Goal: Information Seeking & Learning: Check status

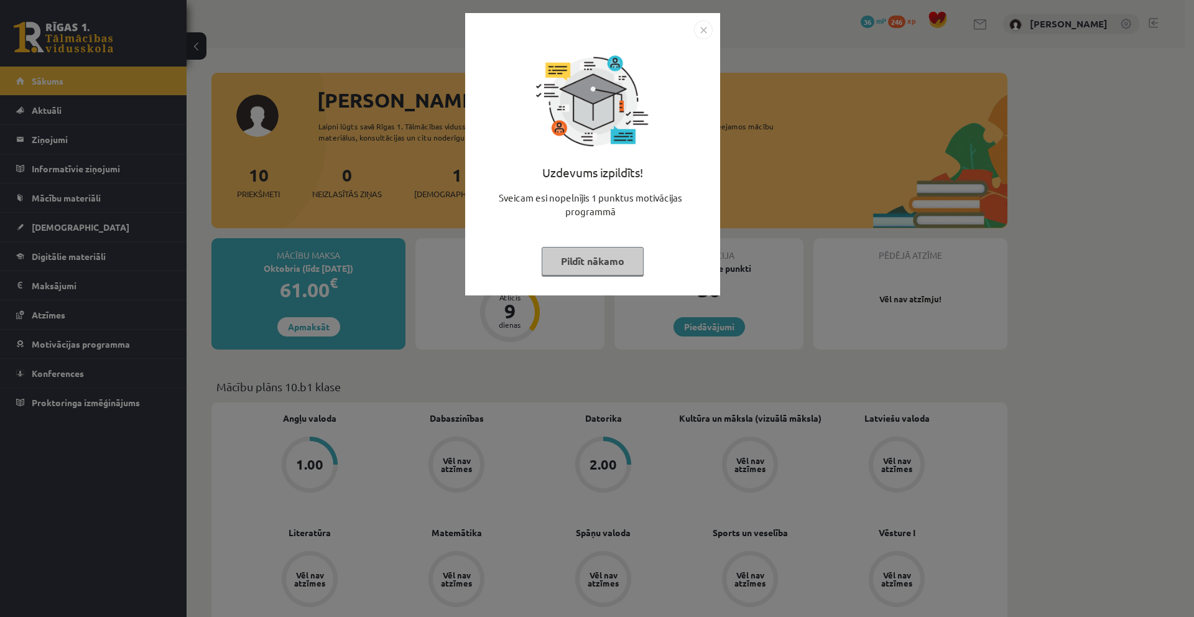
click at [707, 27] on img "Close" at bounding box center [703, 30] width 19 height 19
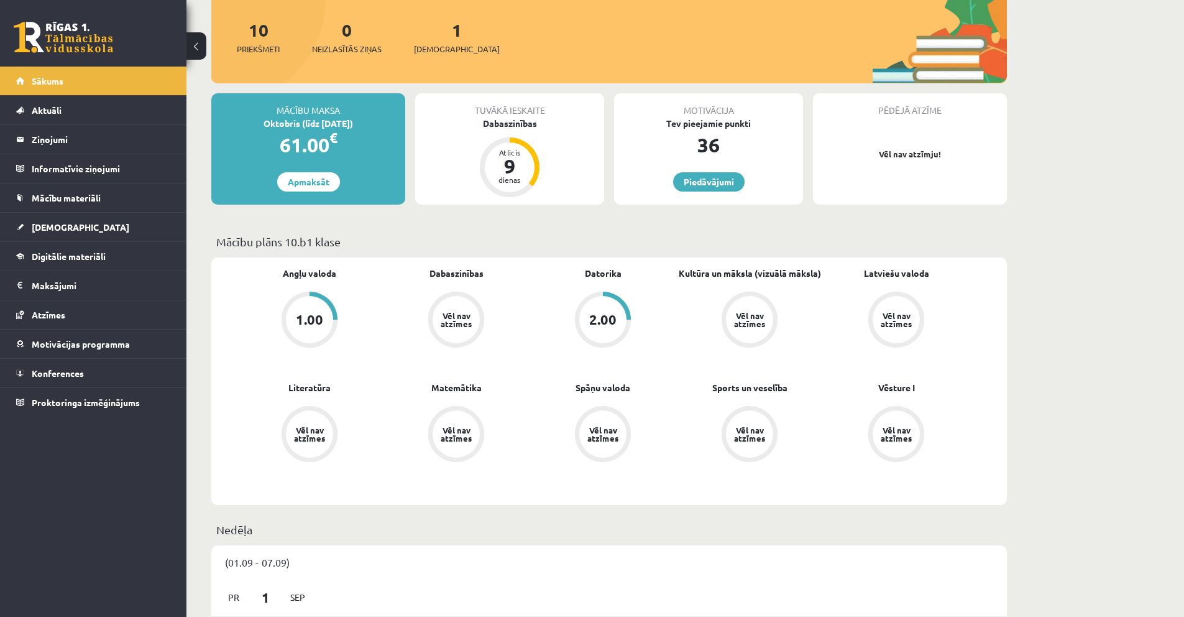
scroll to position [165, 0]
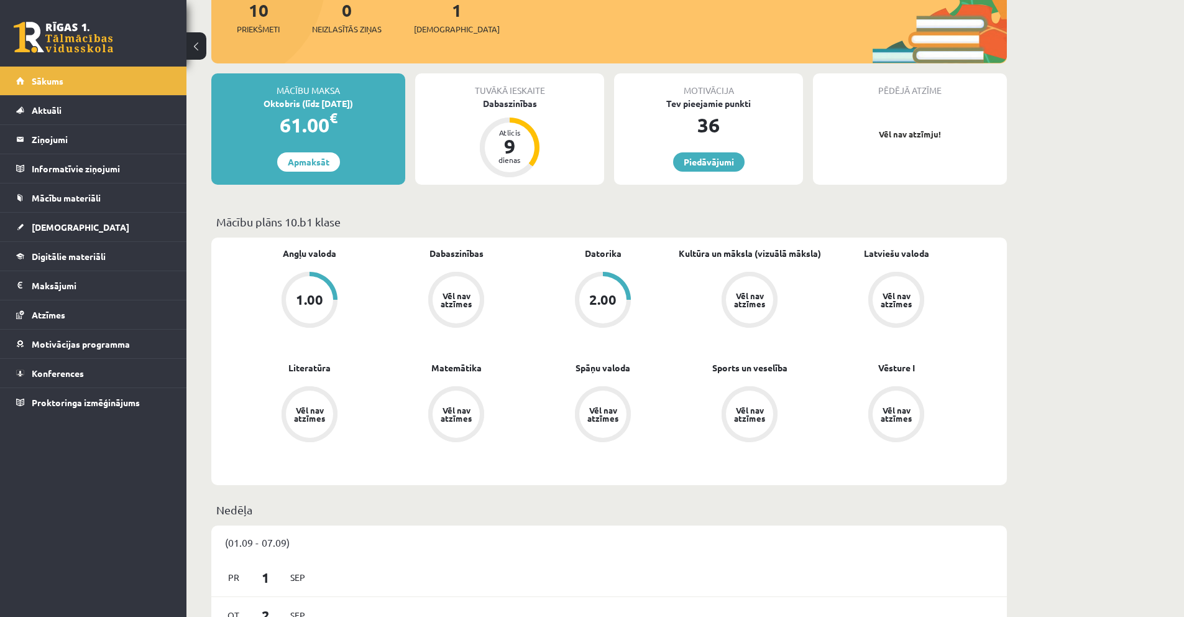
click at [320, 311] on div "1.00" at bounding box center [309, 299] width 47 height 47
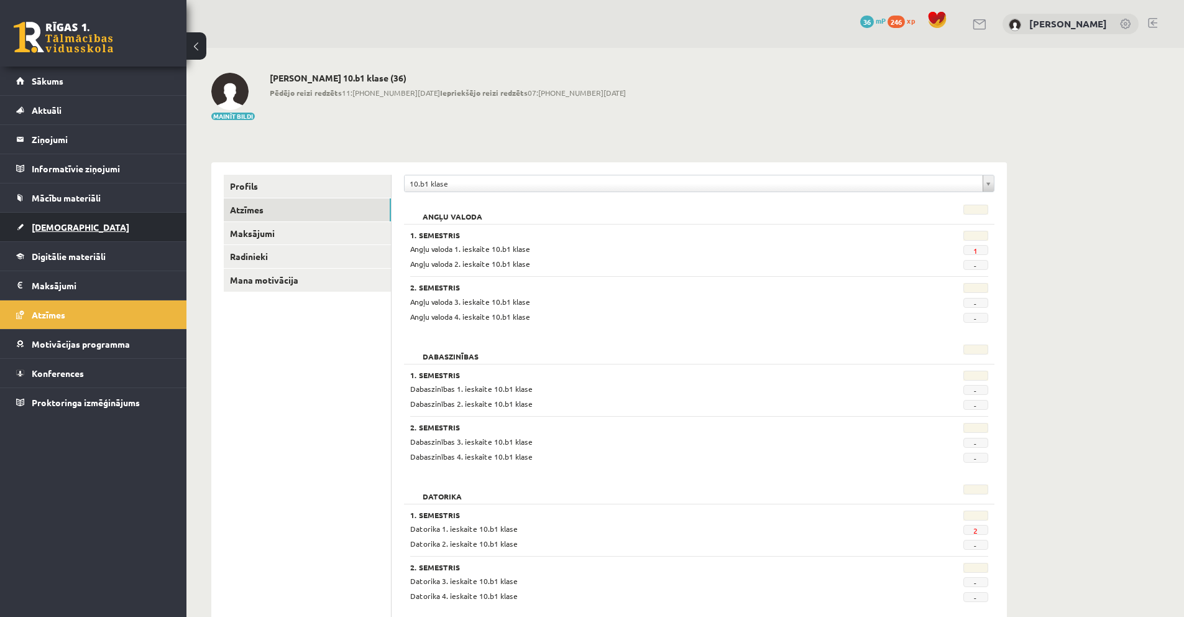
click at [78, 230] on link "[DEMOGRAPHIC_DATA]" at bounding box center [93, 227] width 155 height 29
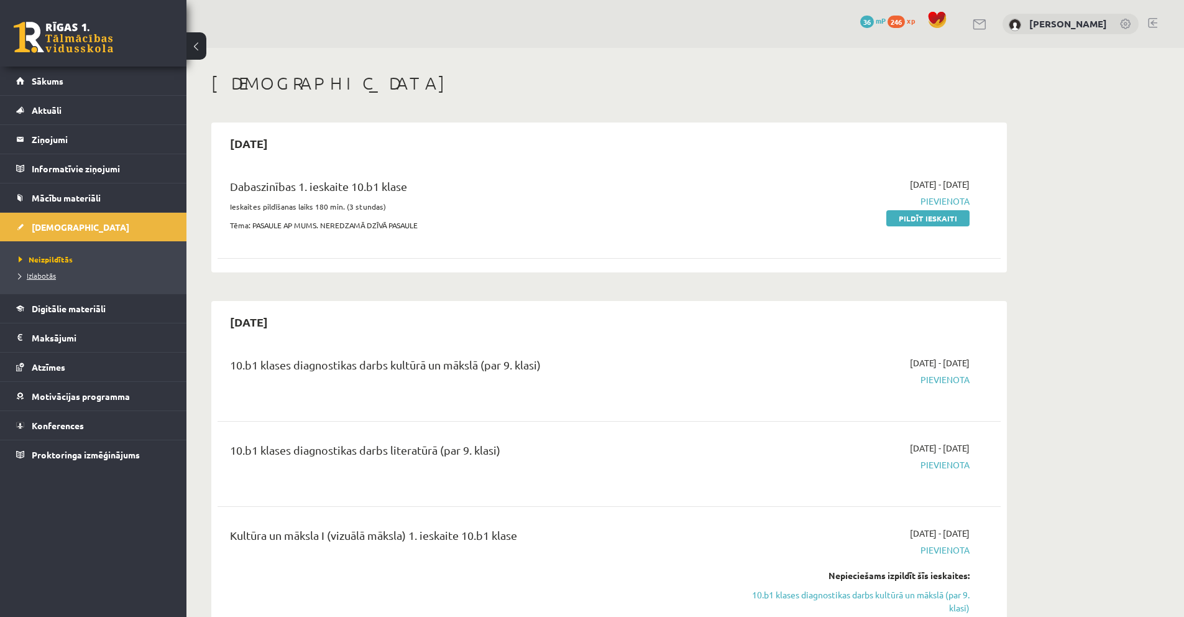
click at [60, 277] on link "Izlabotās" at bounding box center [96, 275] width 155 height 11
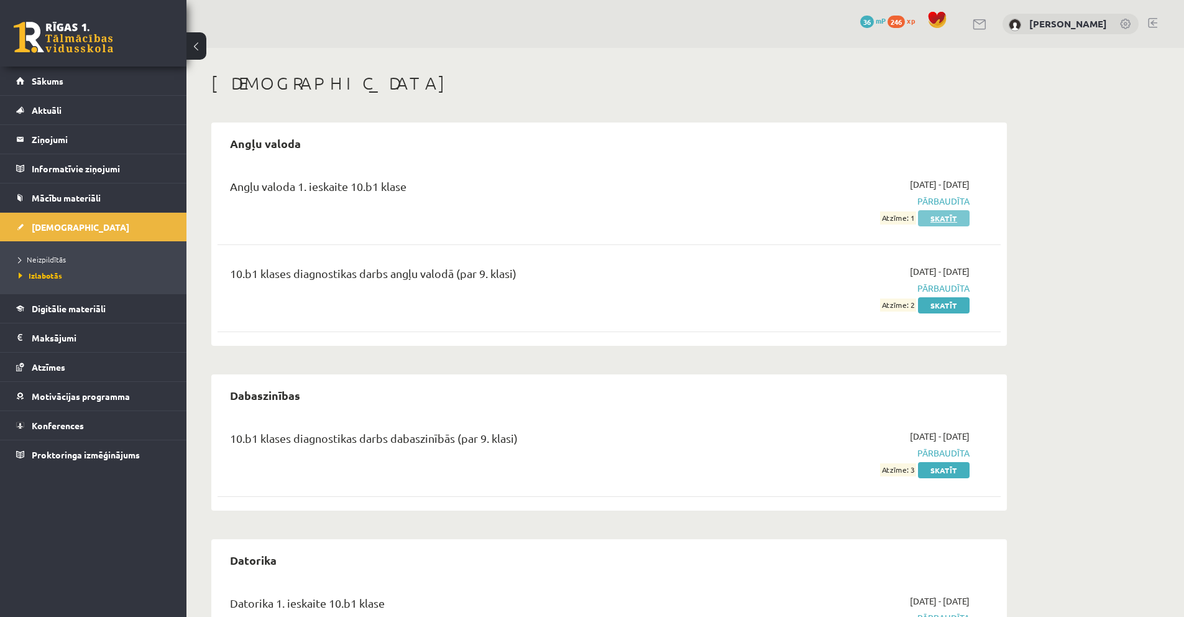
click at [955, 219] on link "Skatīt" at bounding box center [944, 218] width 52 height 16
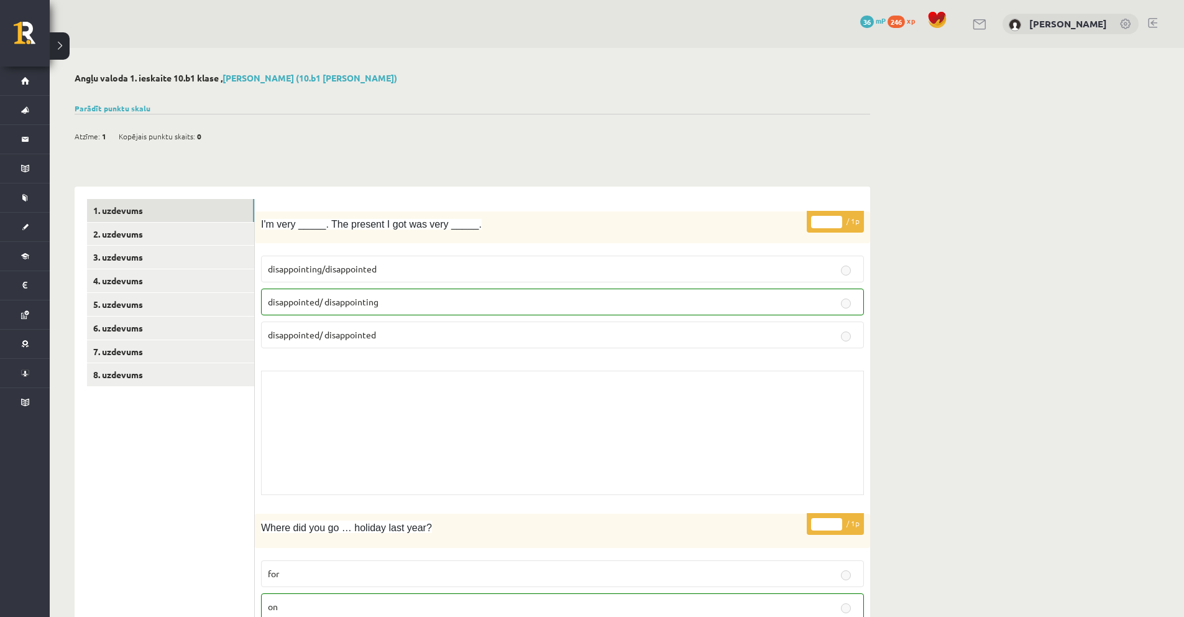
click at [752, 306] on p "disappointed/ disappointing" at bounding box center [562, 301] width 589 height 13
click at [751, 306] on p "disappointed/ disappointing" at bounding box center [562, 301] width 589 height 13
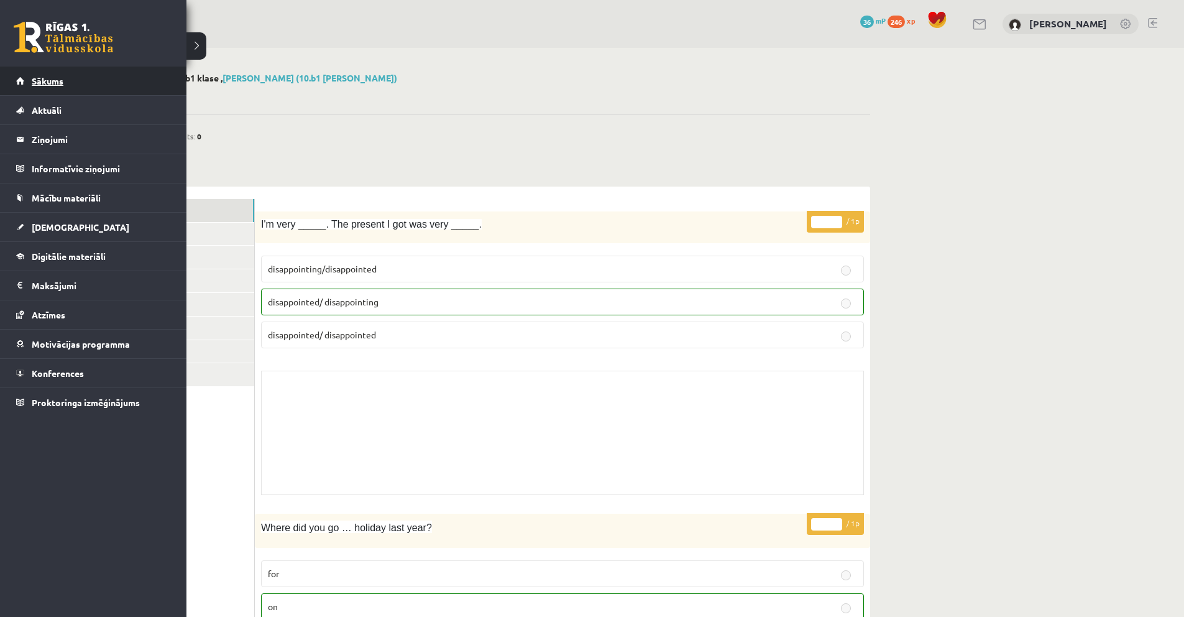
click at [32, 85] on span "Sākums" at bounding box center [48, 80] width 32 height 11
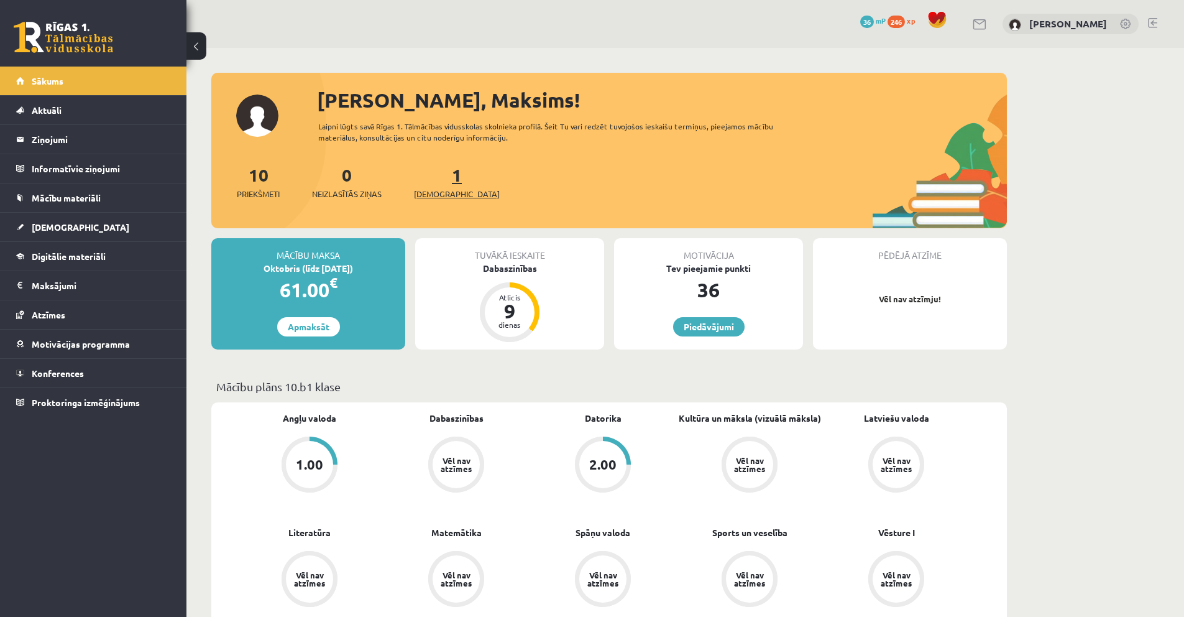
click at [429, 188] on span "[DEMOGRAPHIC_DATA]" at bounding box center [457, 194] width 86 height 12
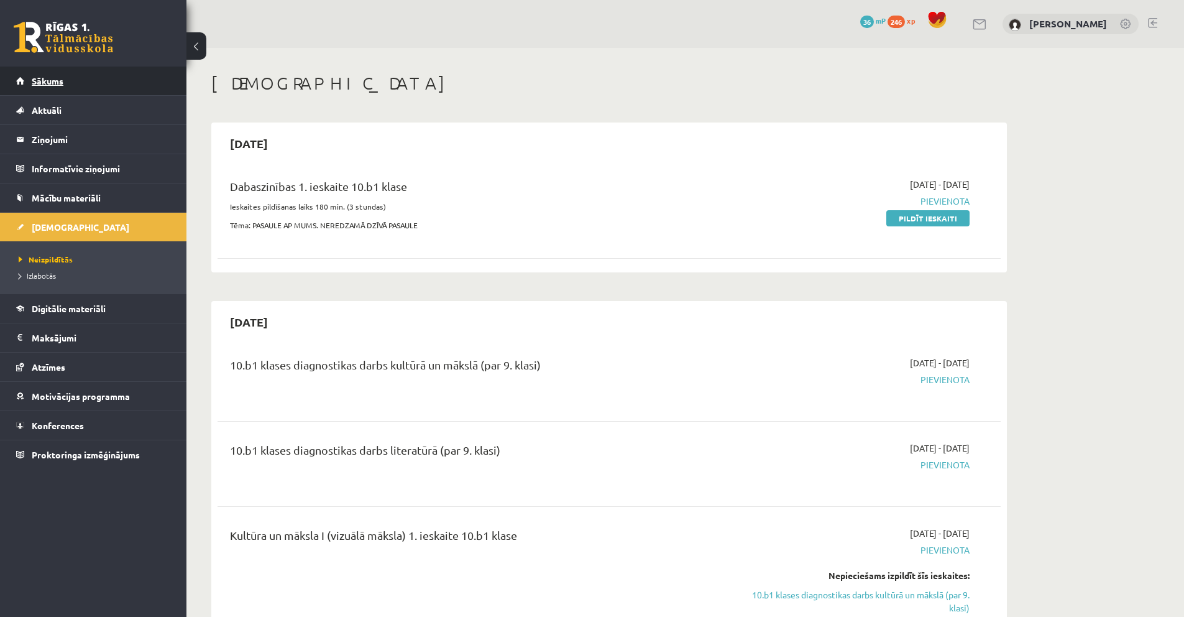
click at [52, 71] on link "Sākums" at bounding box center [93, 81] width 155 height 29
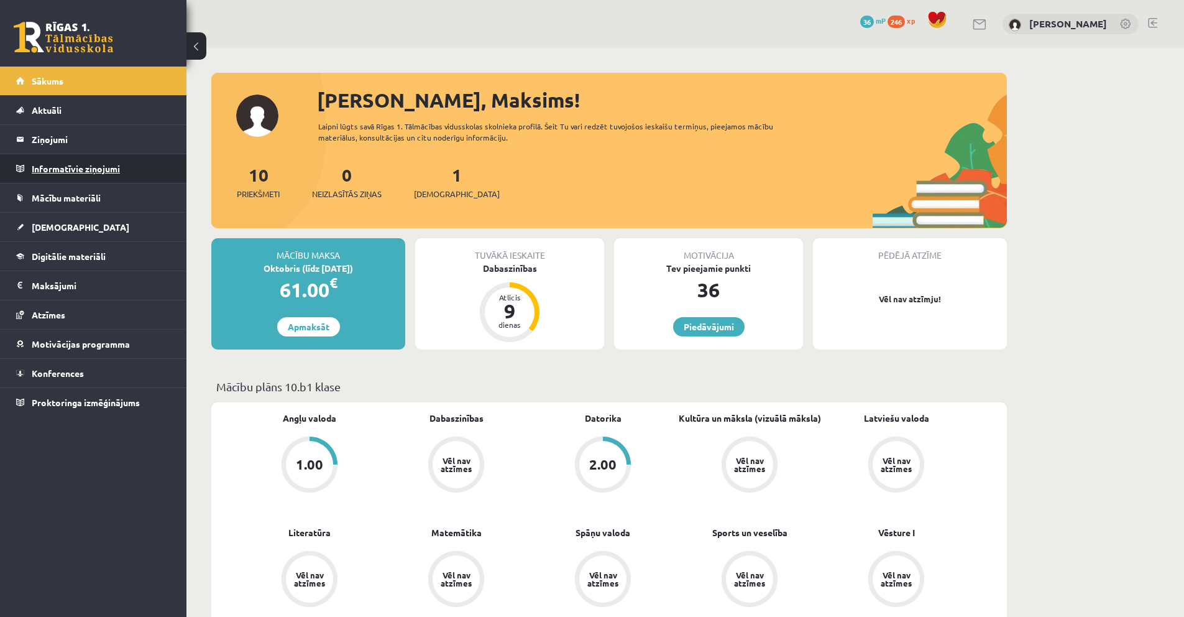
click at [107, 173] on legend "Informatīvie ziņojumi 0" at bounding box center [101, 168] width 139 height 29
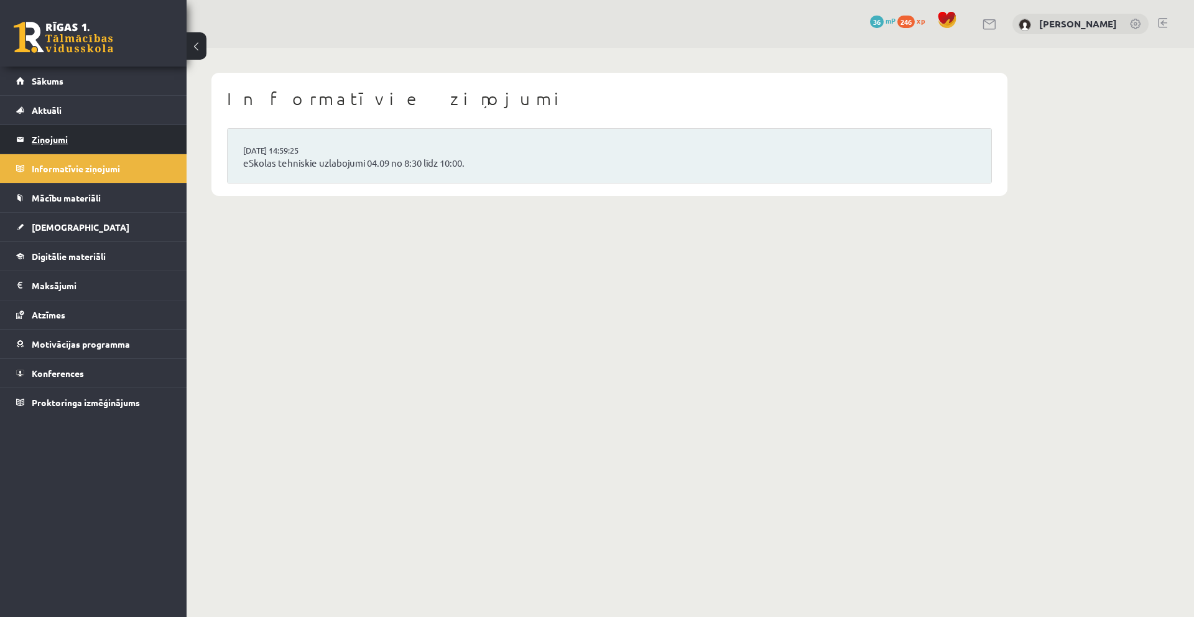
click at [60, 143] on legend "Ziņojumi 0" at bounding box center [101, 139] width 139 height 29
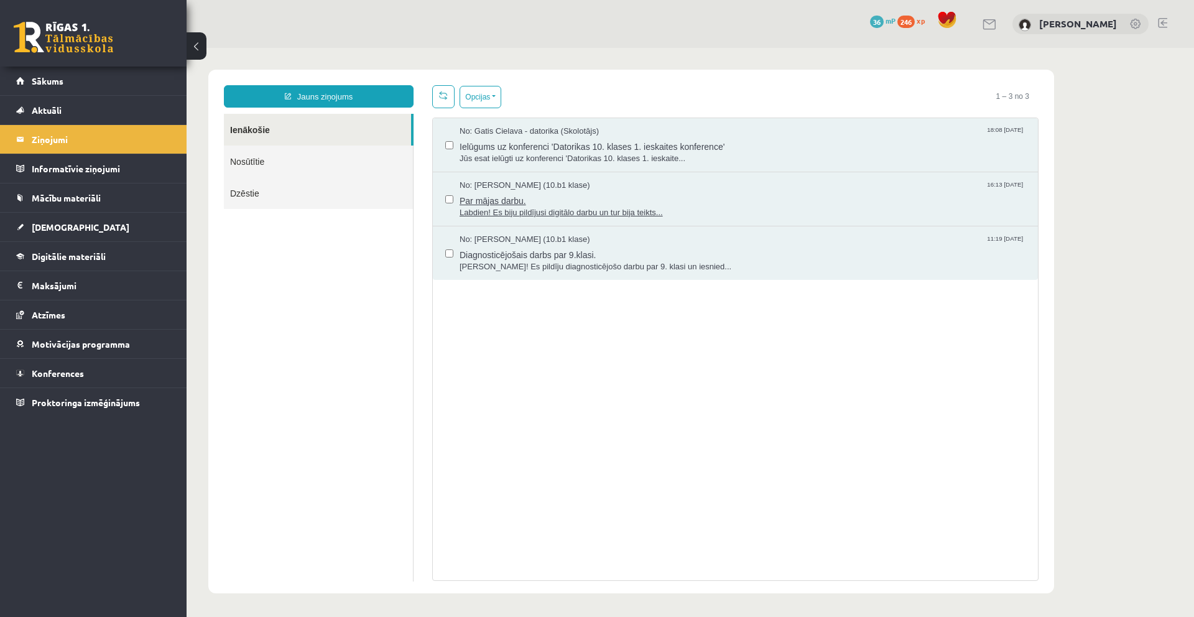
click at [476, 206] on span "Par mājas darbu." at bounding box center [742, 199] width 566 height 16
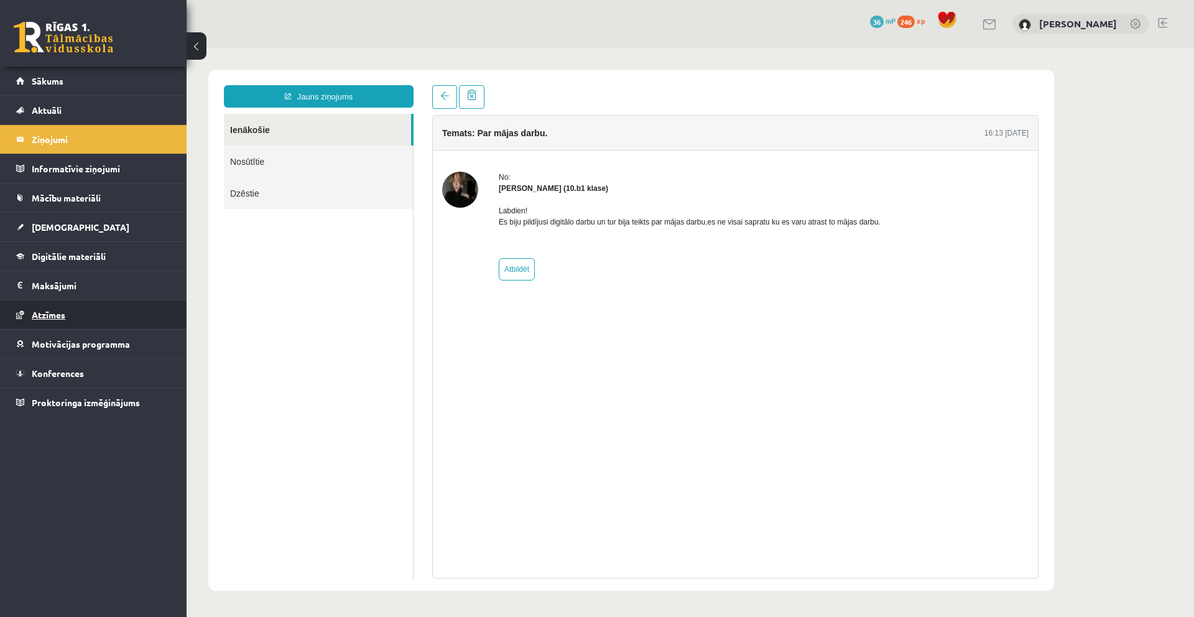
click at [64, 320] on link "Atzīmes" at bounding box center [93, 314] width 155 height 29
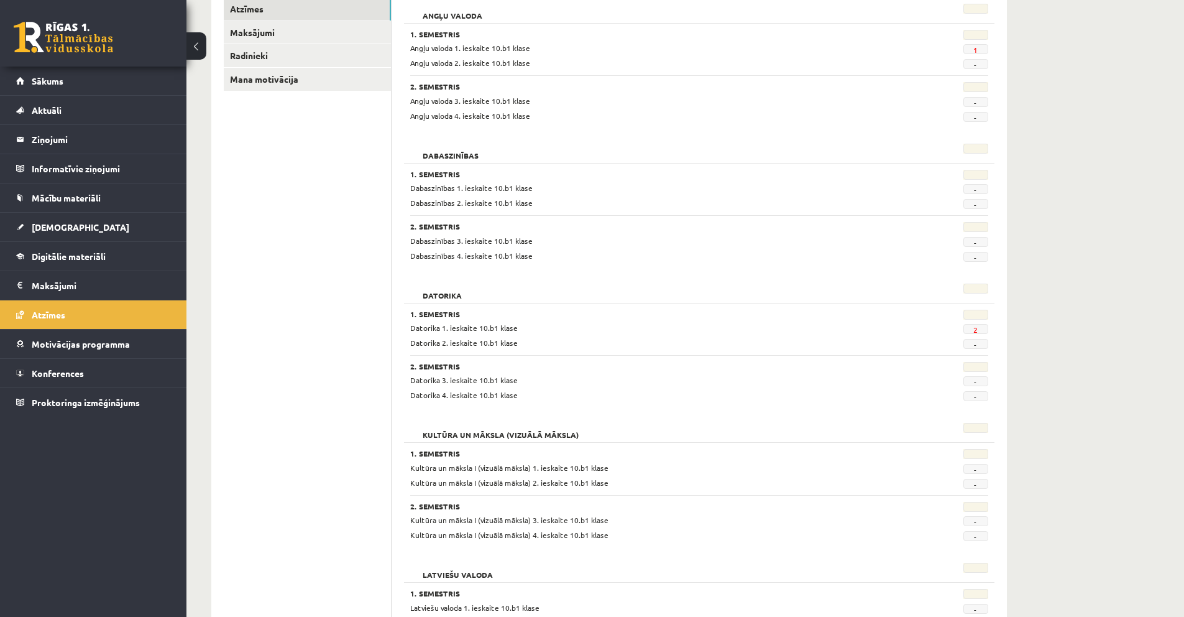
scroll to position [144, 0]
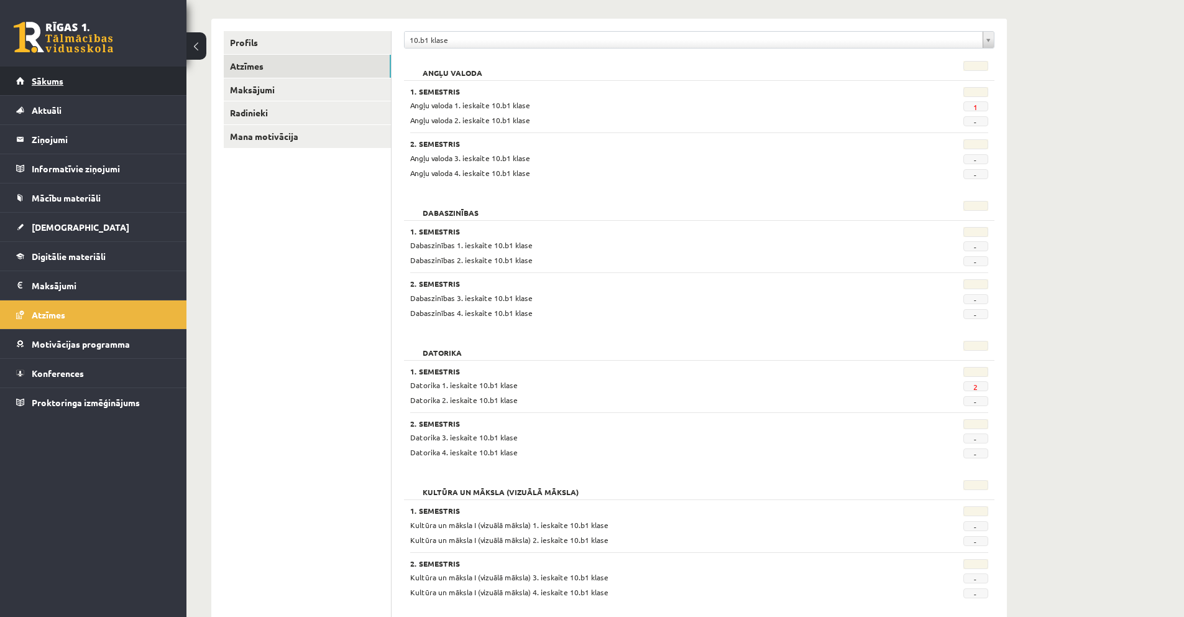
click at [62, 70] on link "Sākums" at bounding box center [93, 81] width 155 height 29
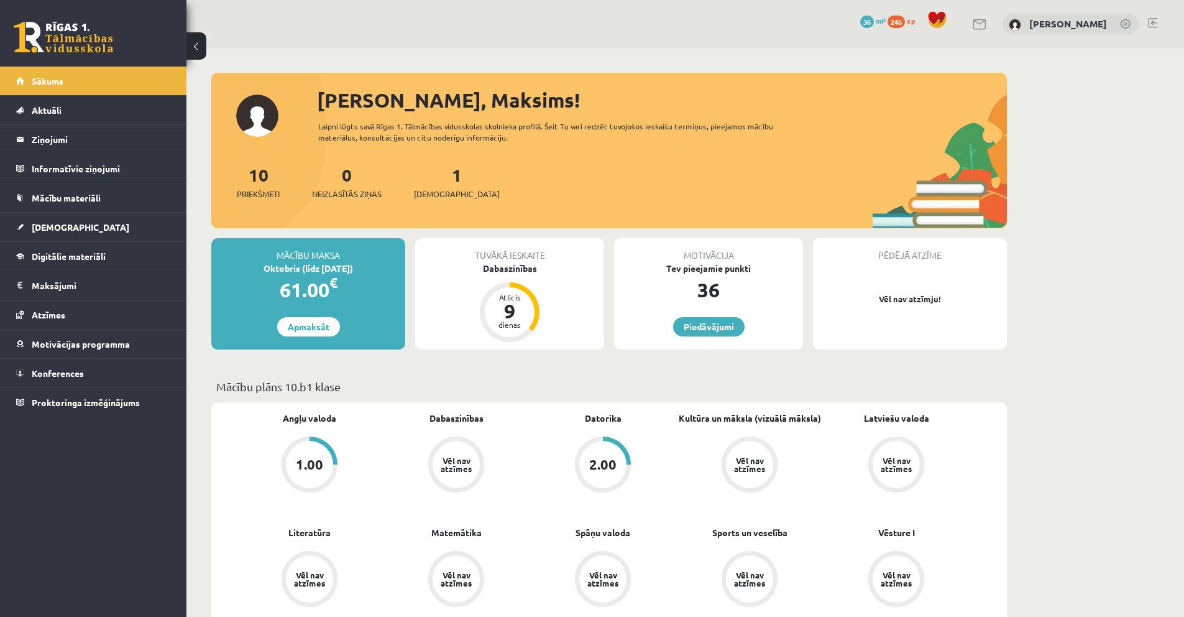
click at [892, 22] on span "246" at bounding box center [896, 22] width 17 height 12
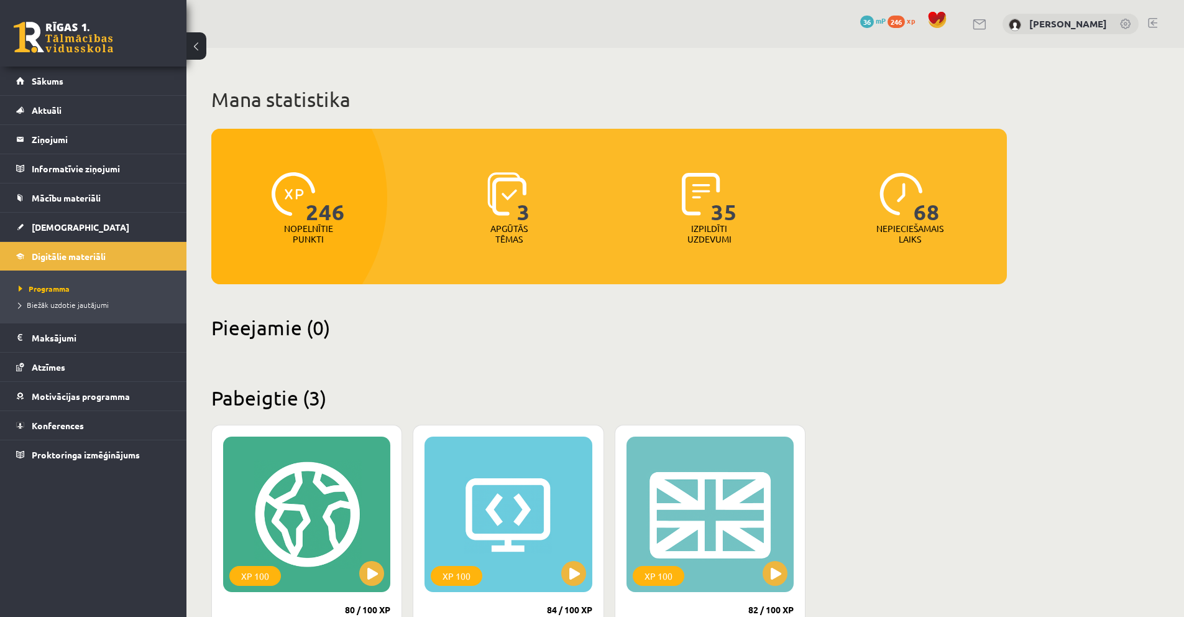
click at [314, 216] on span "246" at bounding box center [325, 197] width 39 height 51
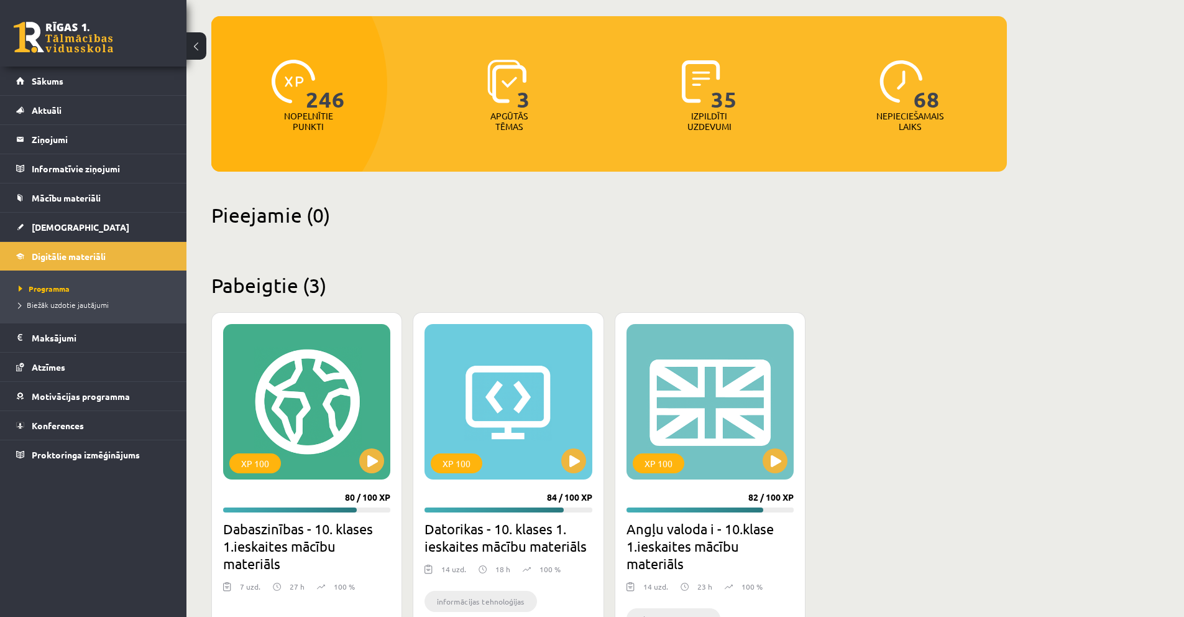
scroll to position [234, 0]
